Goal: Communication & Community: Answer question/provide support

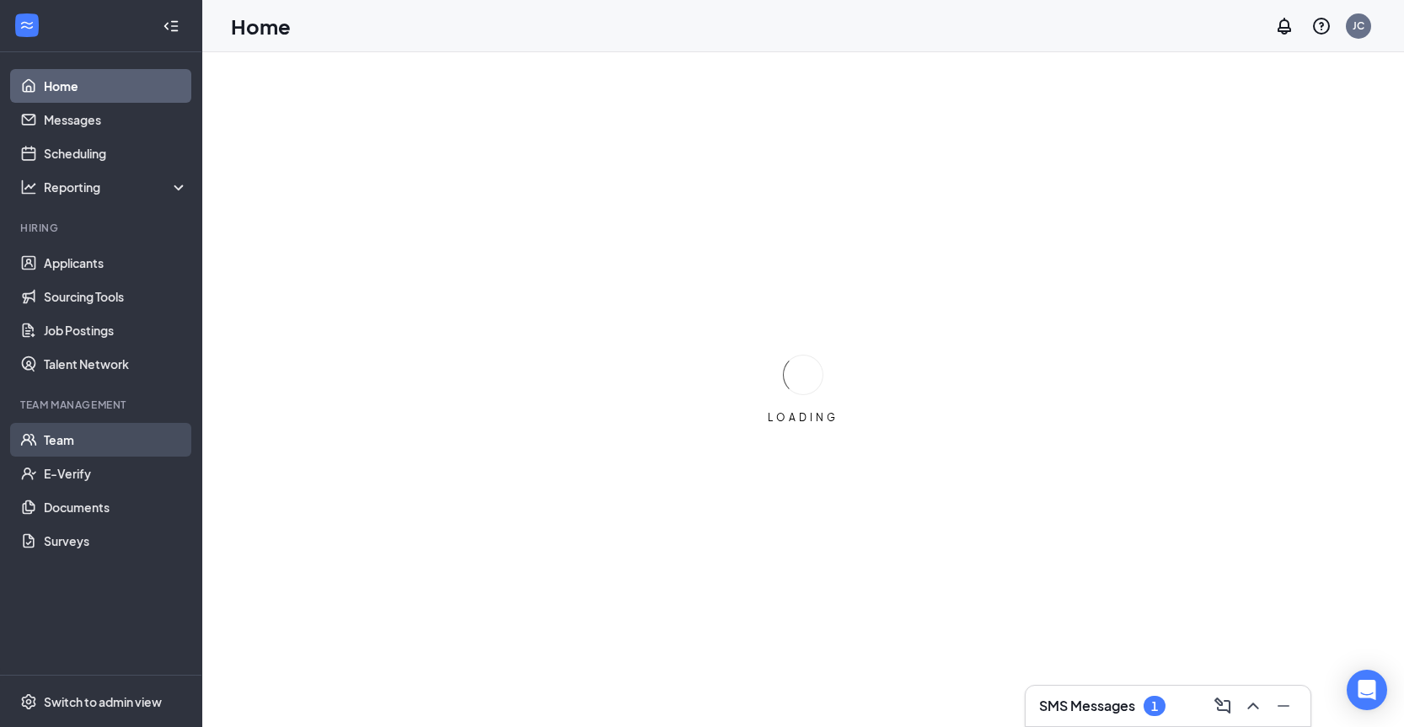
click at [65, 439] on link "Team" at bounding box center [116, 440] width 144 height 34
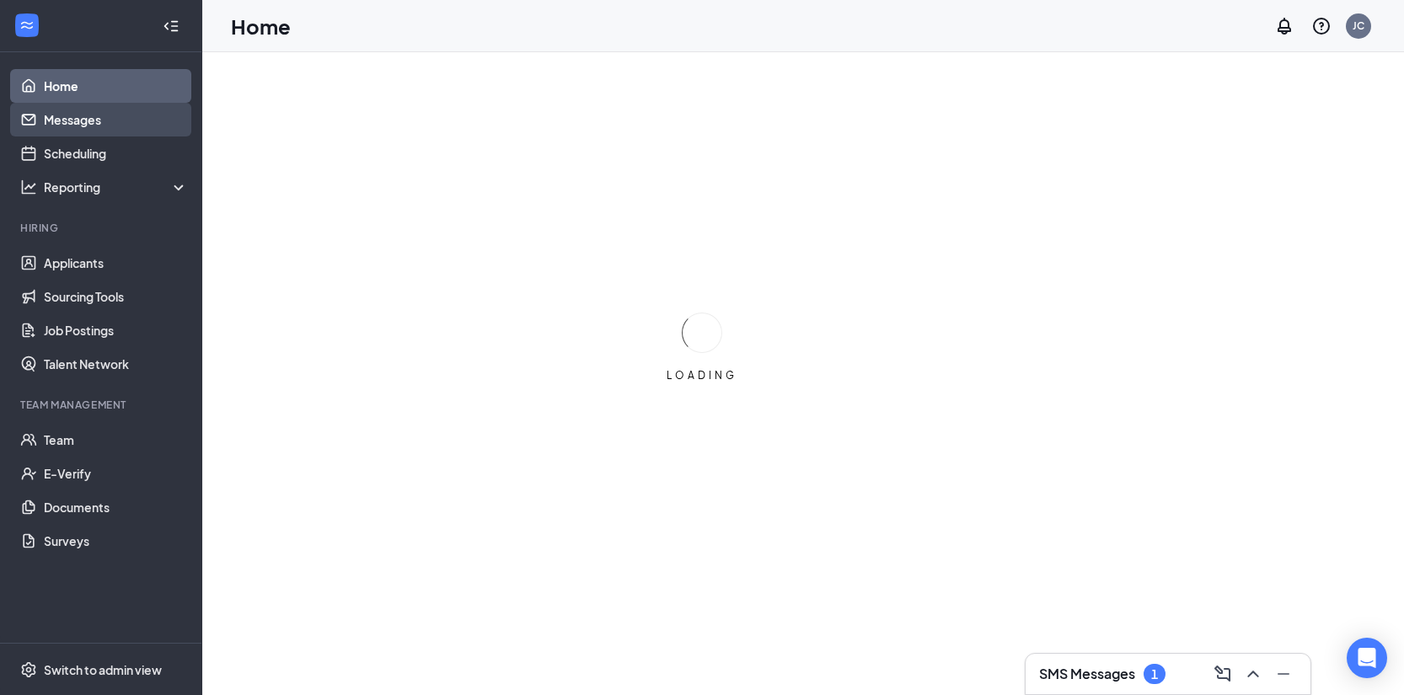
click at [100, 128] on link "Messages" at bounding box center [116, 120] width 144 height 34
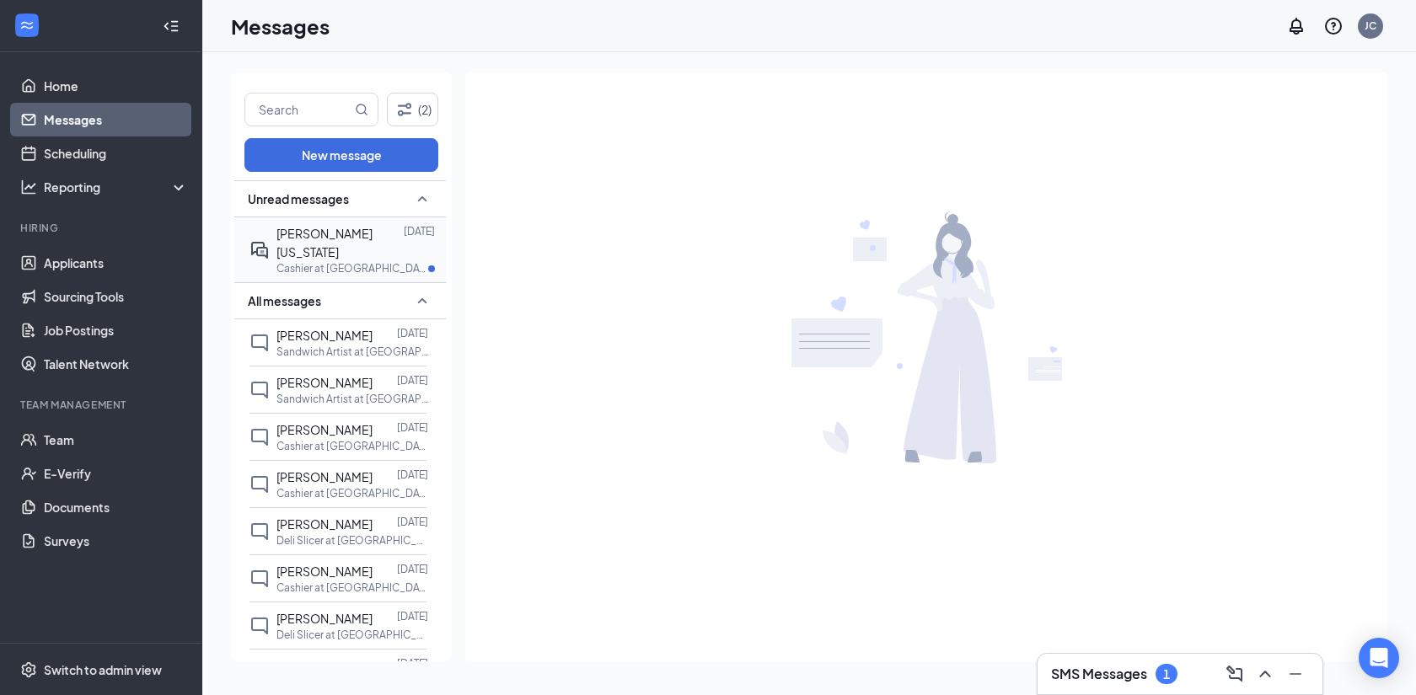
click at [359, 261] on p "Cashier at Jersey Mike's 25012" at bounding box center [352, 268] width 152 height 14
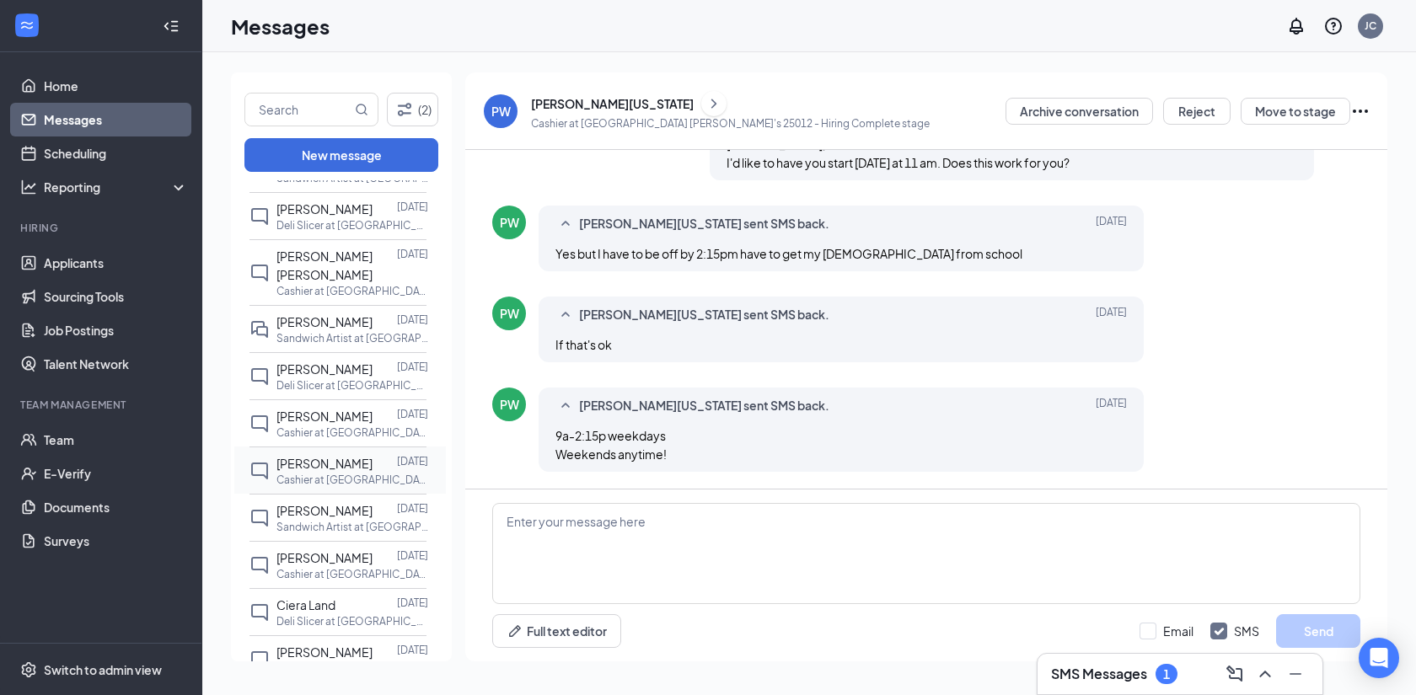
scroll to position [791, 0]
click at [336, 328] on p "Sandwich Artist at Jersey Mike's 25012" at bounding box center [352, 335] width 152 height 14
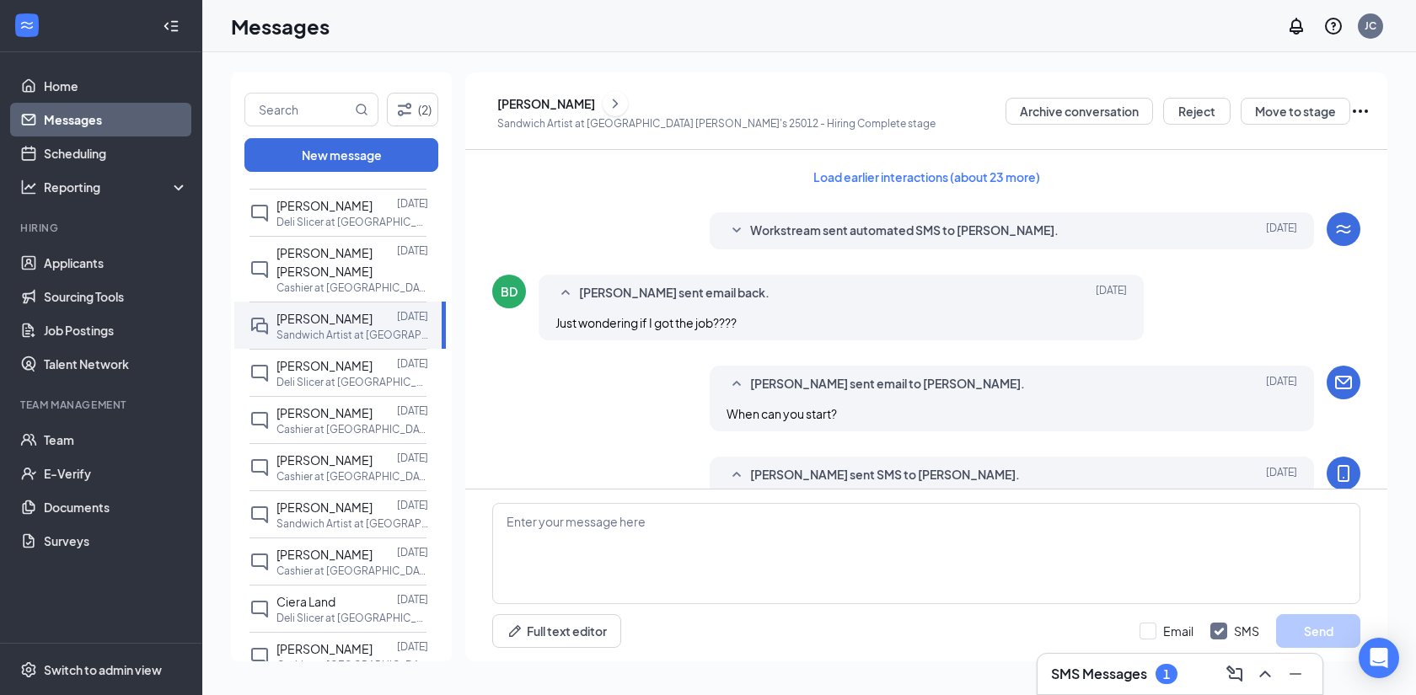
scroll to position [349, 0]
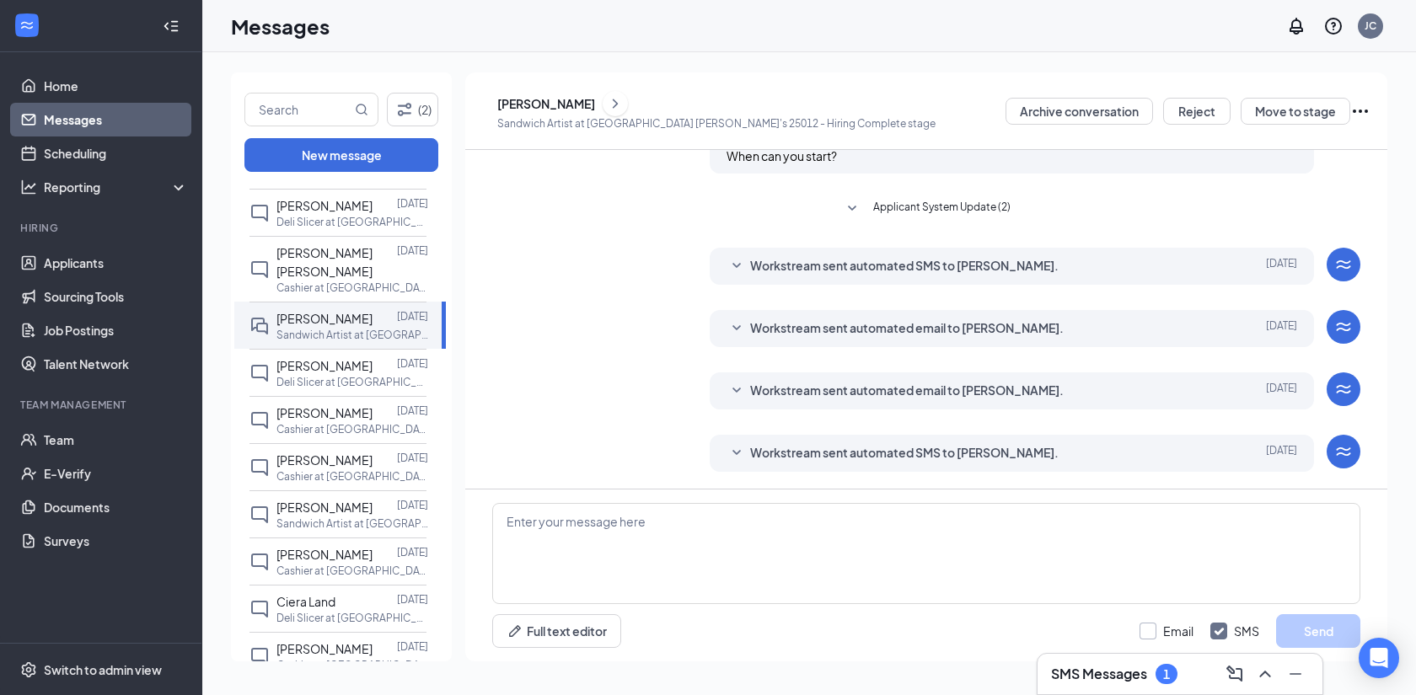
click at [1146, 627] on input "Email" at bounding box center [1167, 631] width 54 height 17
checkbox input "true"
click at [1082, 561] on textarea at bounding box center [926, 553] width 868 height 101
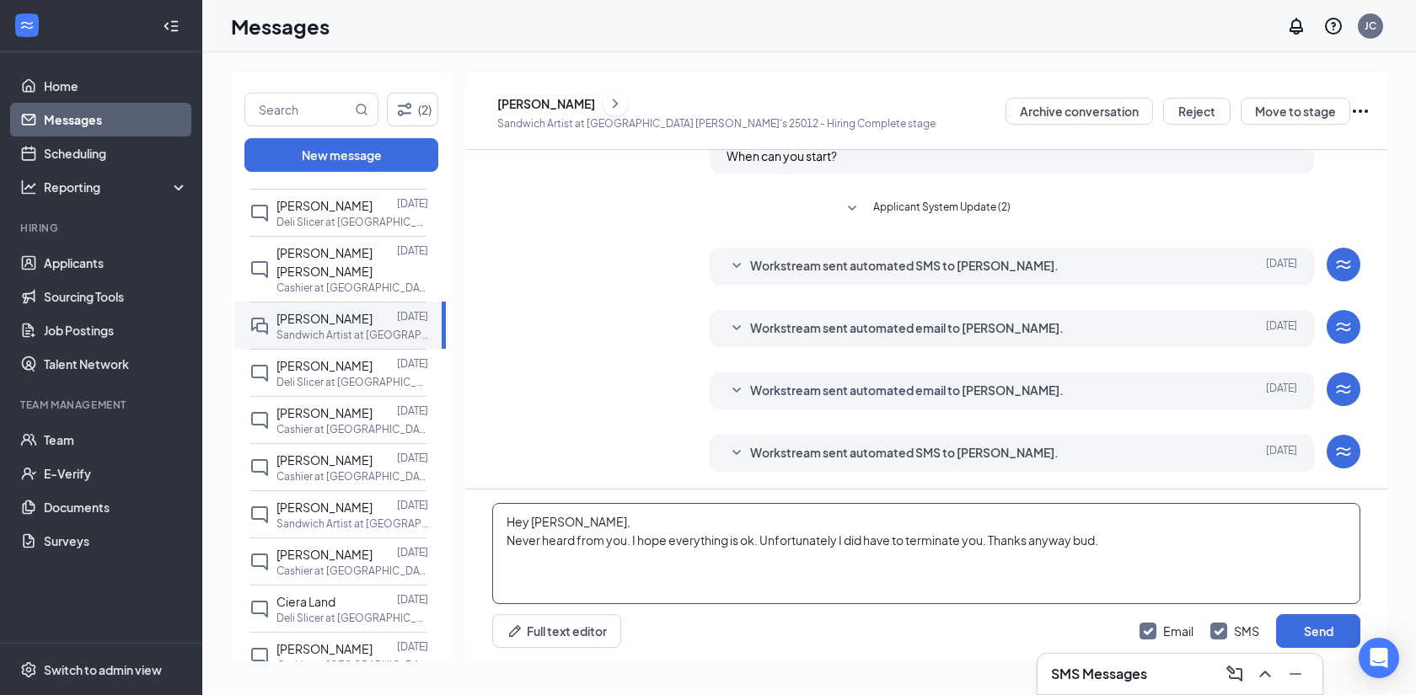
click at [625, 545] on textarea "Hey Ben, Never heard from you. I hope everything is ok. Unfortunately I did hav…" at bounding box center [926, 553] width 868 height 101
type textarea "Hey Ben, Never heard from you so I'm trying this means of communication. I hope…"
click at [1327, 623] on button "Send" at bounding box center [1318, 632] width 84 height 34
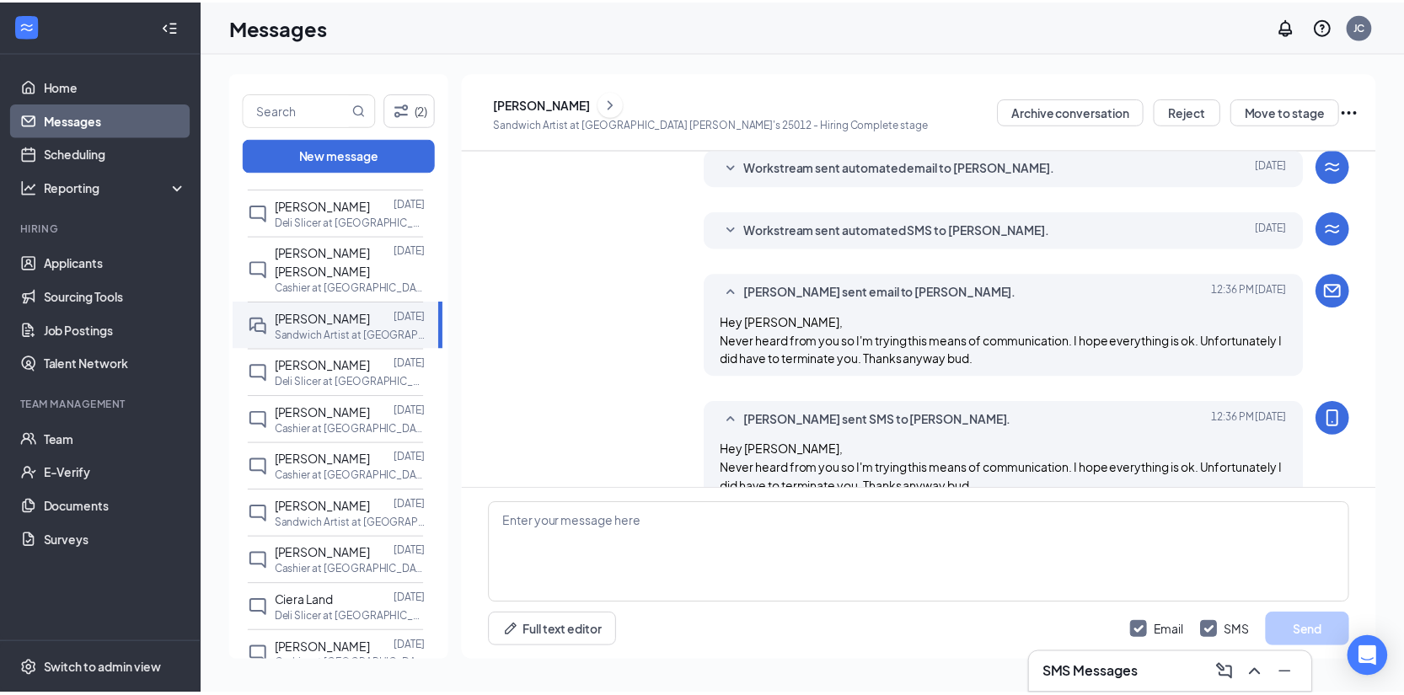
scroll to position [605, 0]
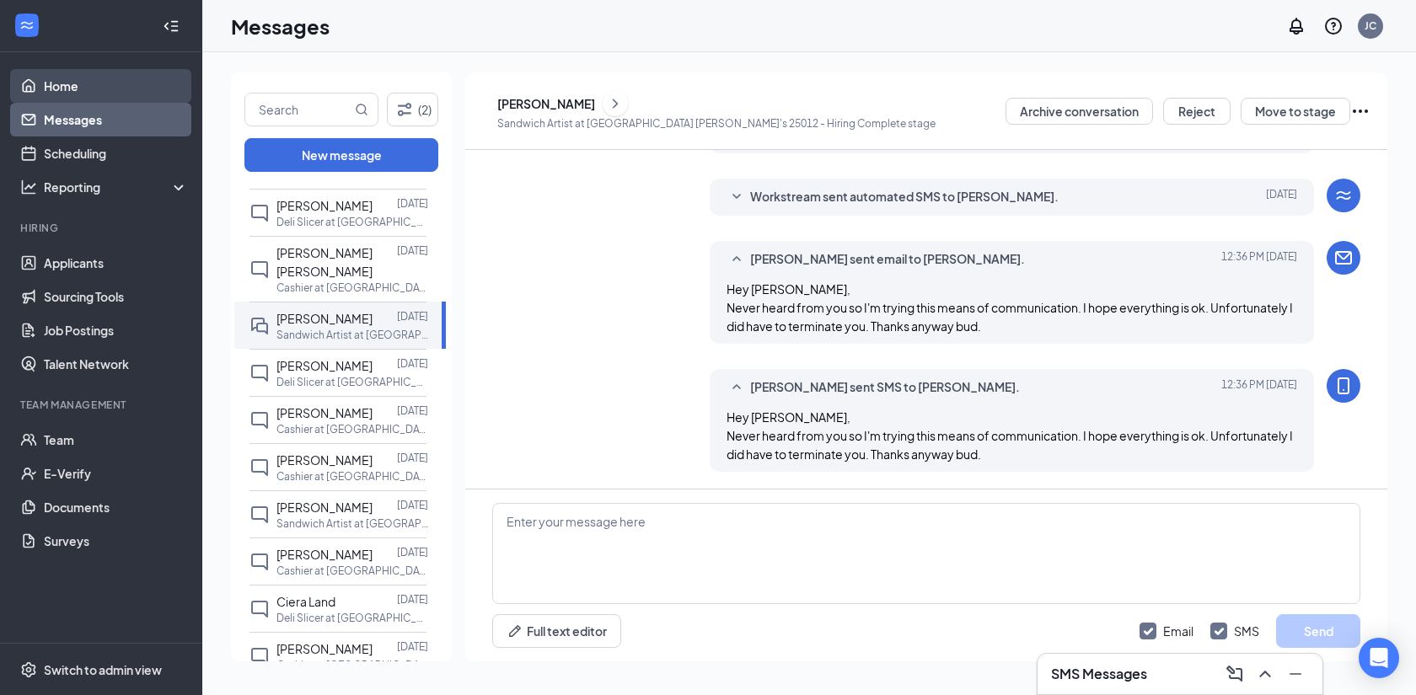
click at [112, 91] on link "Home" at bounding box center [116, 86] width 144 height 34
